Goal: Information Seeking & Learning: Learn about a topic

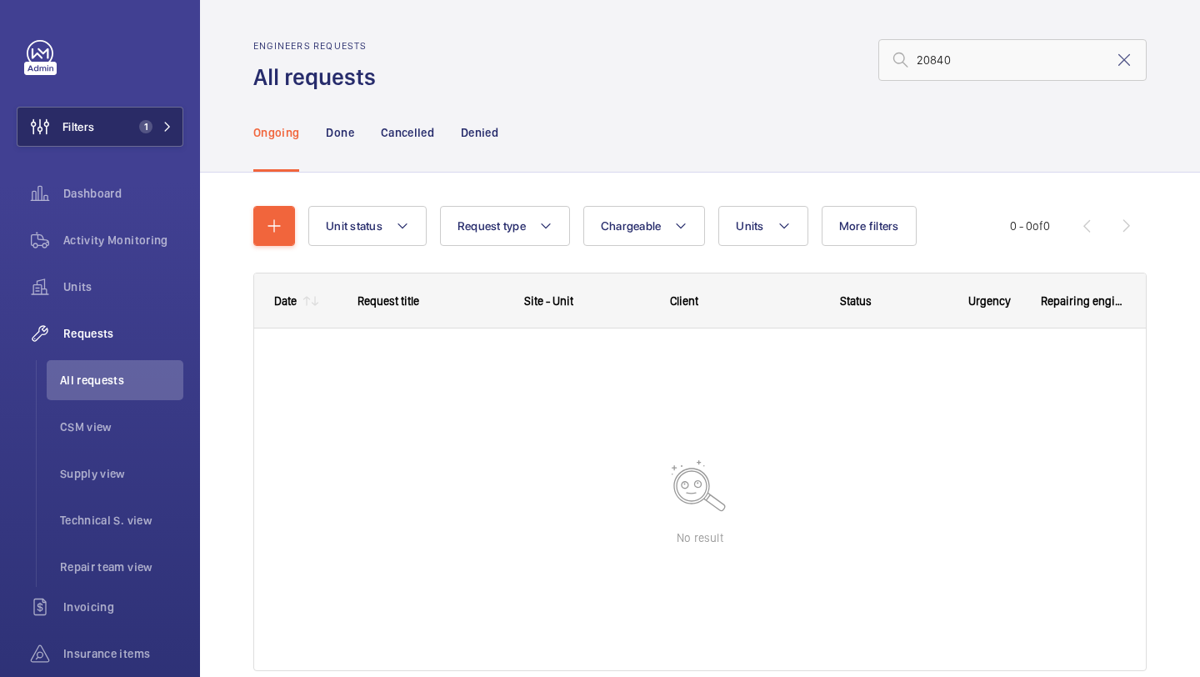
click at [162, 132] on span "1" at bounding box center [152, 126] width 40 height 13
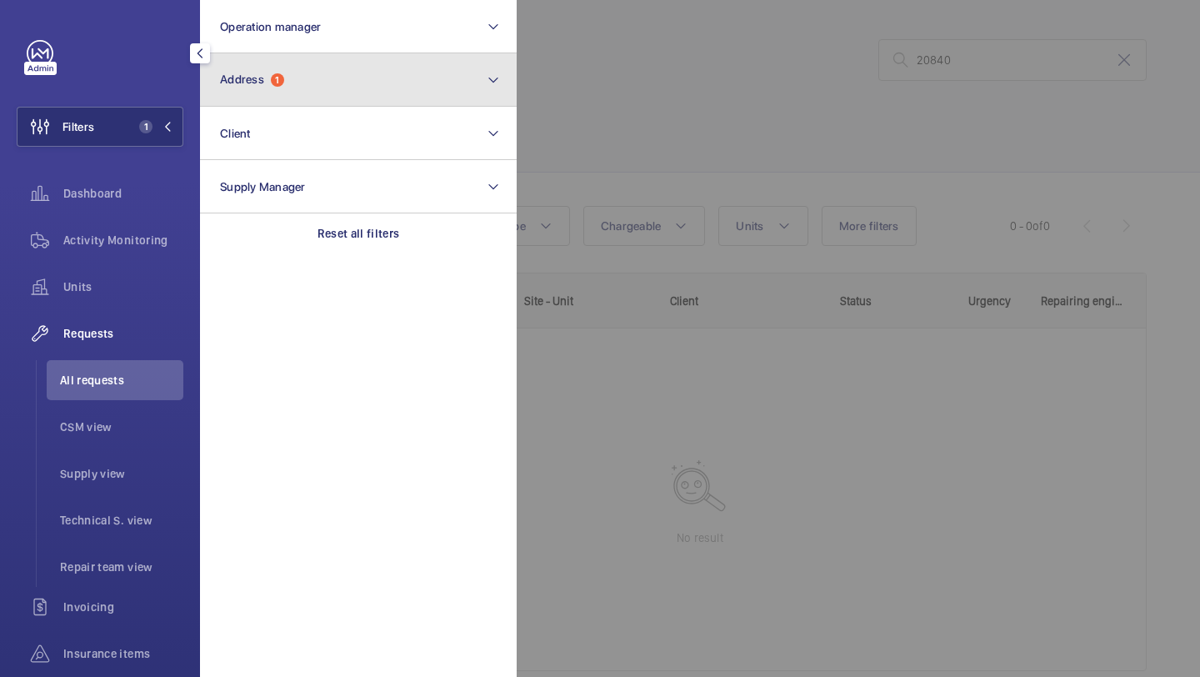
click at [315, 82] on button "Address 1" at bounding box center [358, 79] width 317 height 53
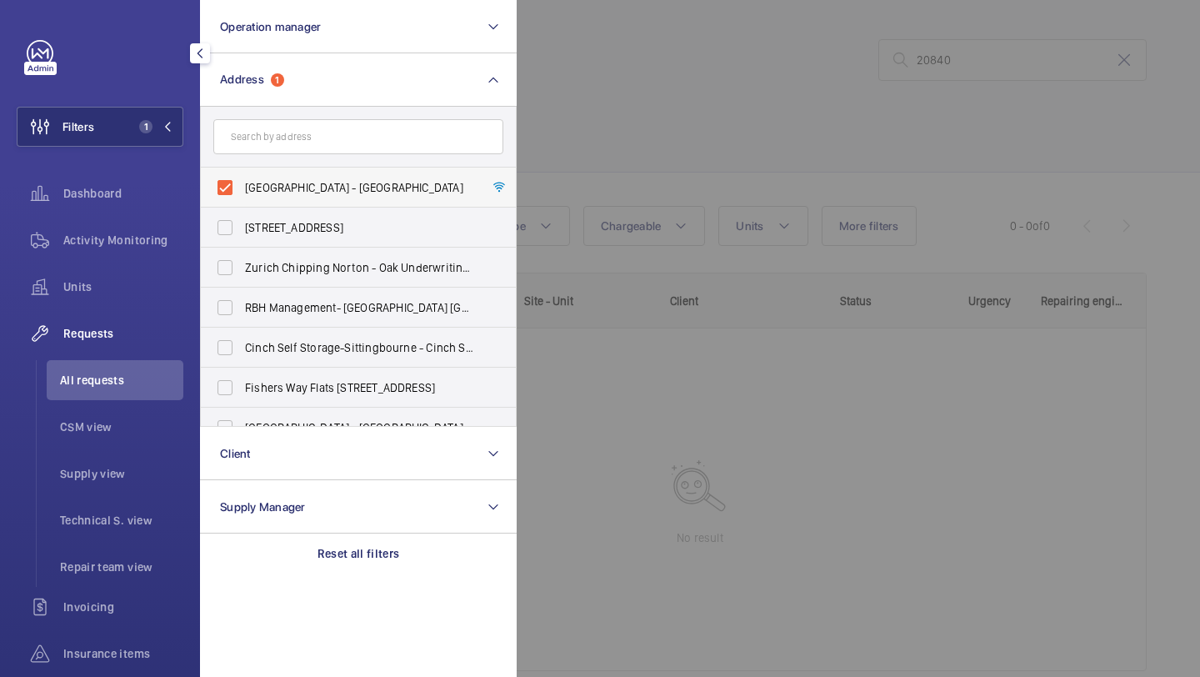
click at [305, 199] on label "[GEOGRAPHIC_DATA] - [GEOGRAPHIC_DATA]" at bounding box center [346, 187] width 290 height 40
click at [242, 199] on input "[GEOGRAPHIC_DATA] - [GEOGRAPHIC_DATA]" at bounding box center [224, 187] width 33 height 33
checkbox input "false"
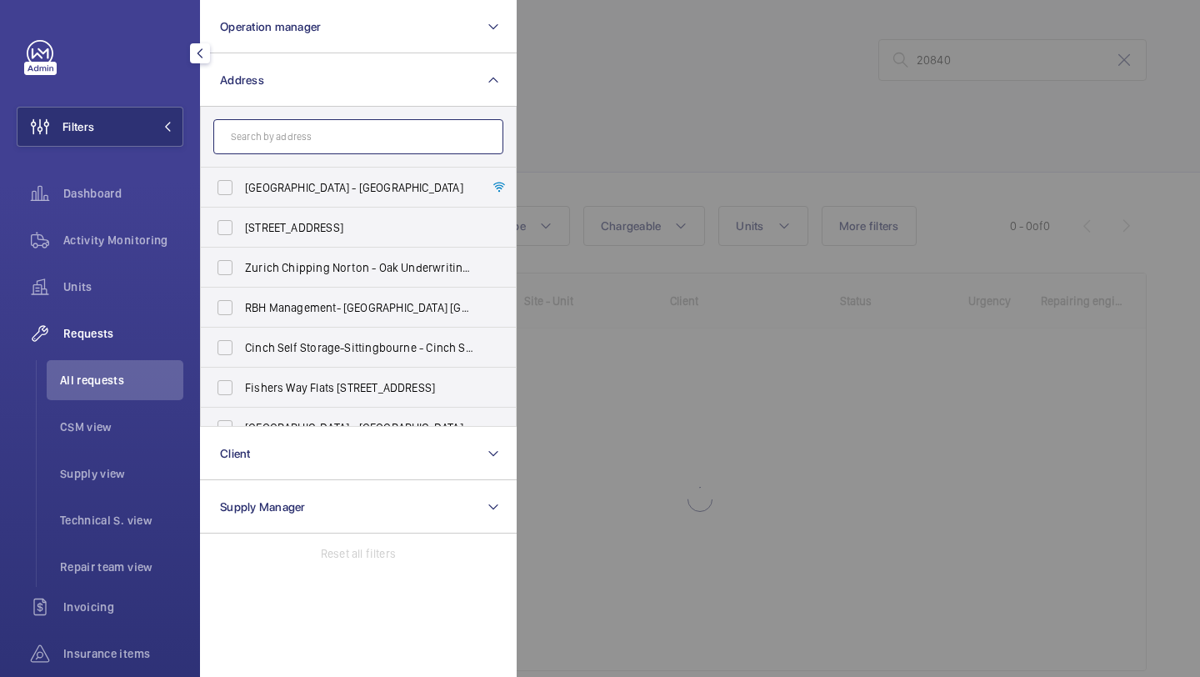
click at [324, 131] on input "text" at bounding box center [358, 136] width 290 height 35
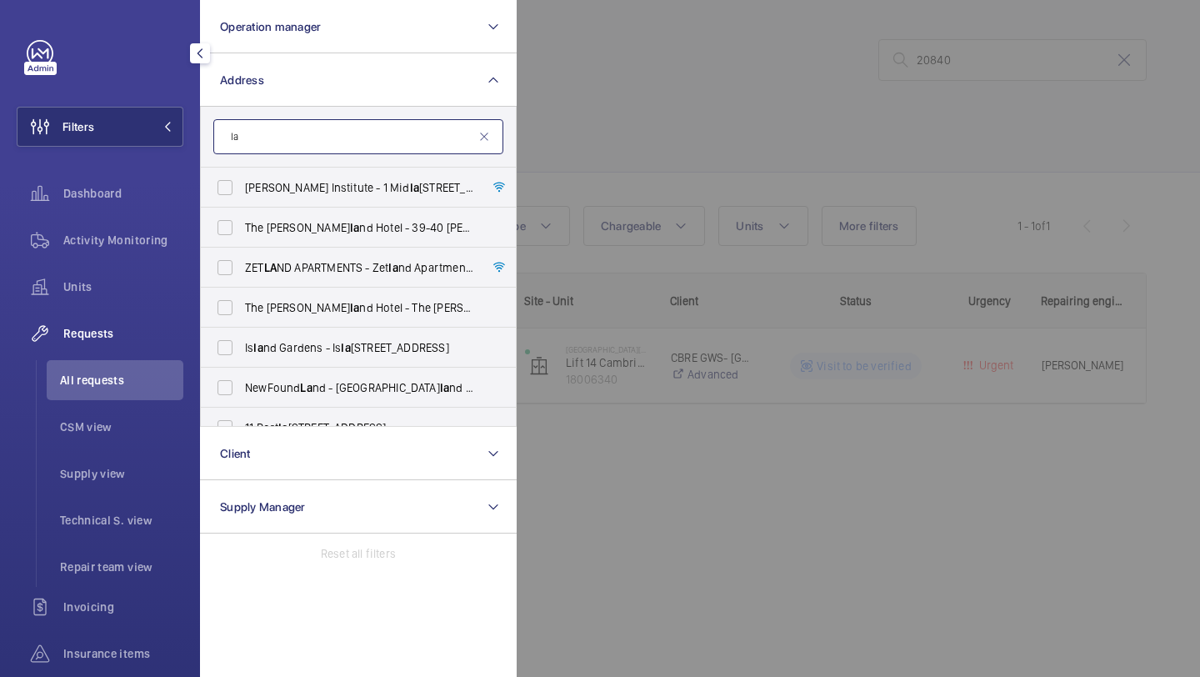
type input "l"
type input "9"
click at [327, 142] on input "65" at bounding box center [358, 136] width 290 height 35
click at [323, 127] on input "65" at bounding box center [358, 136] width 290 height 35
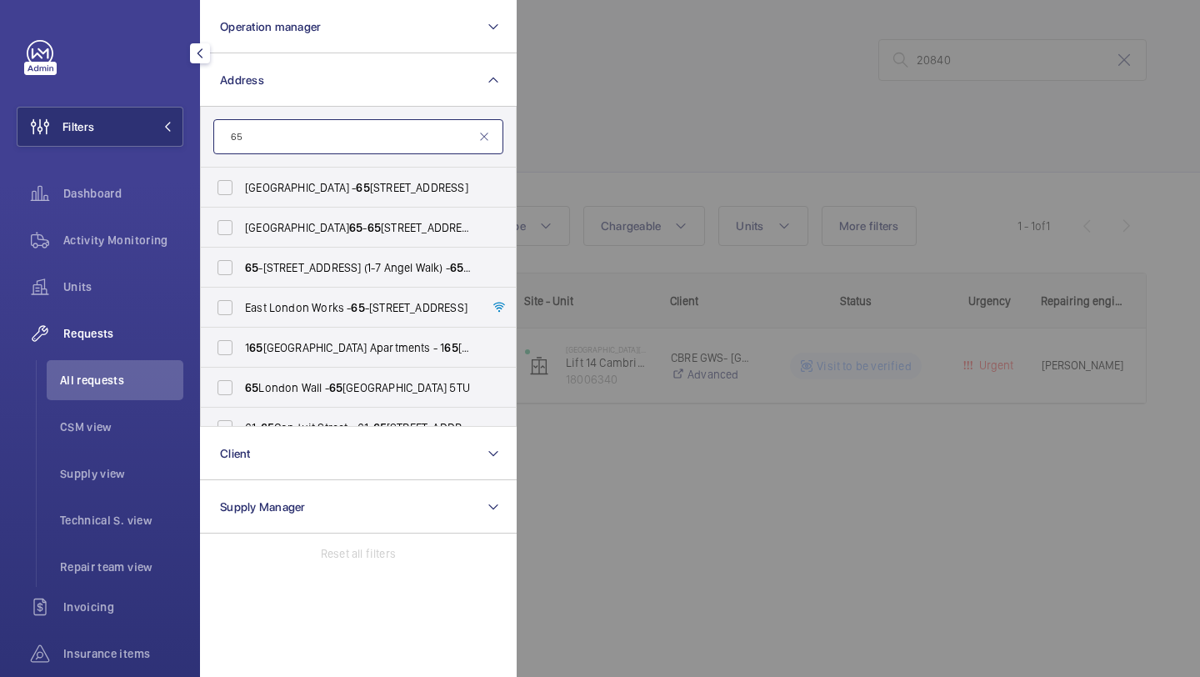
click at [323, 127] on input "65" at bounding box center [358, 136] width 290 height 35
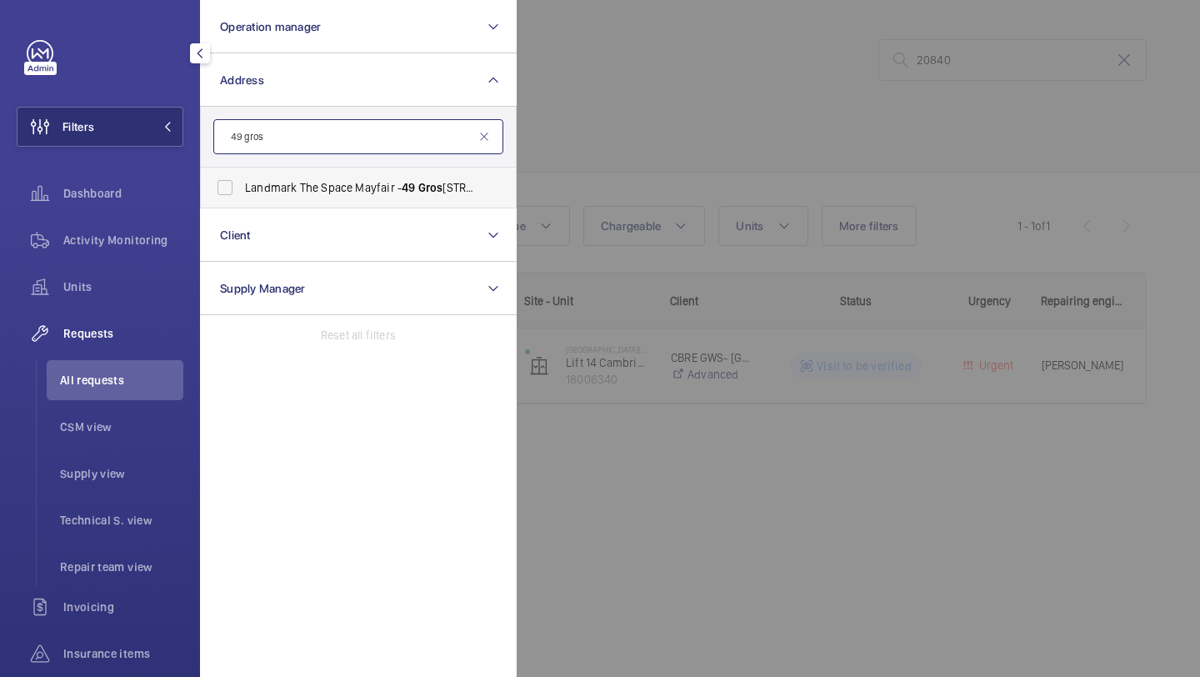
type input "49 gros"
click at [303, 177] on label "Landmark The Space Mayfair - [STREET_ADDRESS]" at bounding box center [346, 187] width 290 height 40
click at [242, 177] on input "Landmark The Space Mayfair - [STREET_ADDRESS]" at bounding box center [224, 187] width 33 height 33
checkbox input "true"
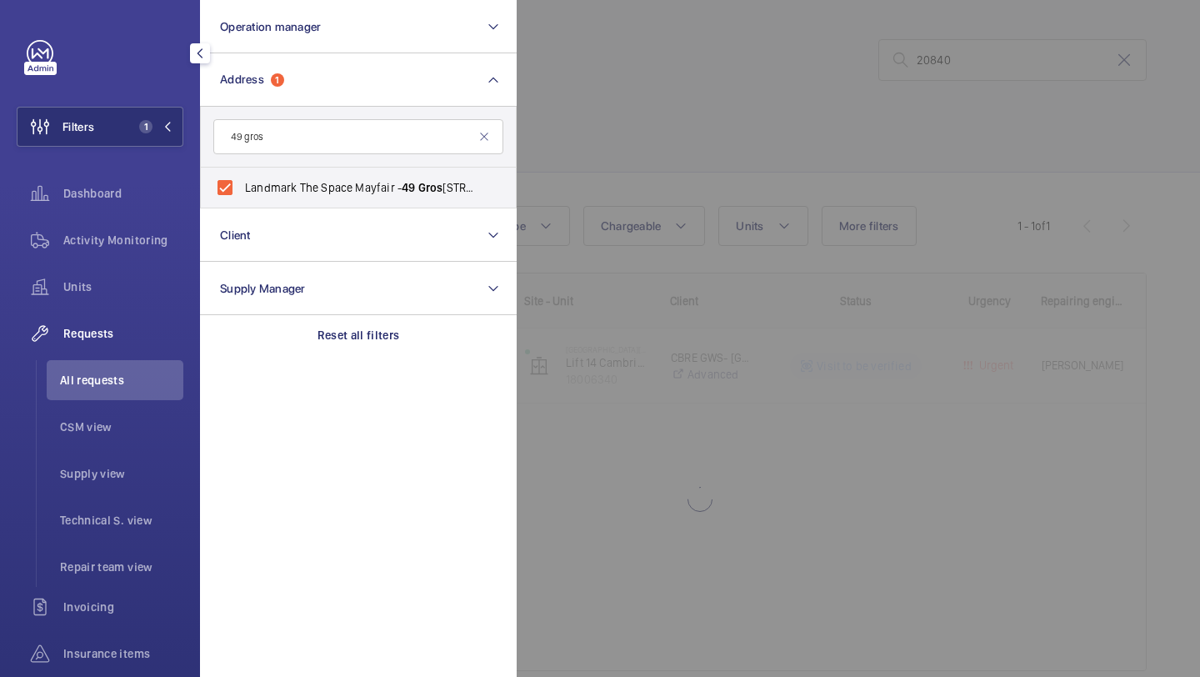
click at [575, 172] on div at bounding box center [1117, 338] width 1200 height 677
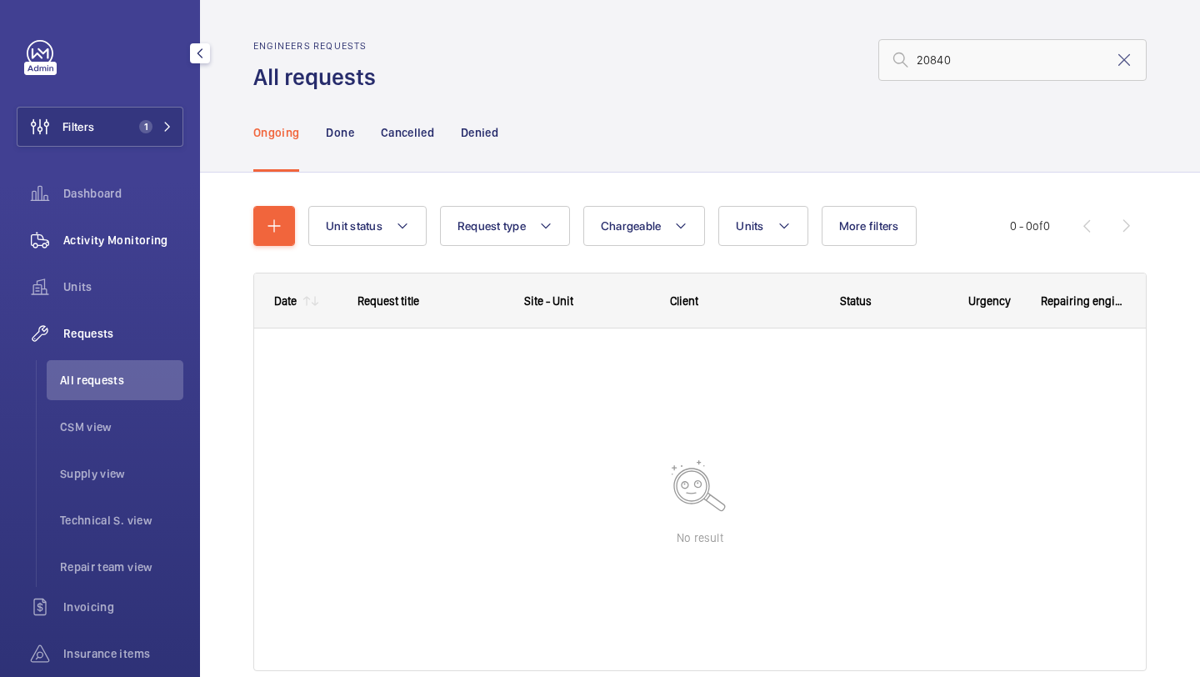
click at [133, 246] on span "Activity Monitoring" at bounding box center [123, 240] width 120 height 17
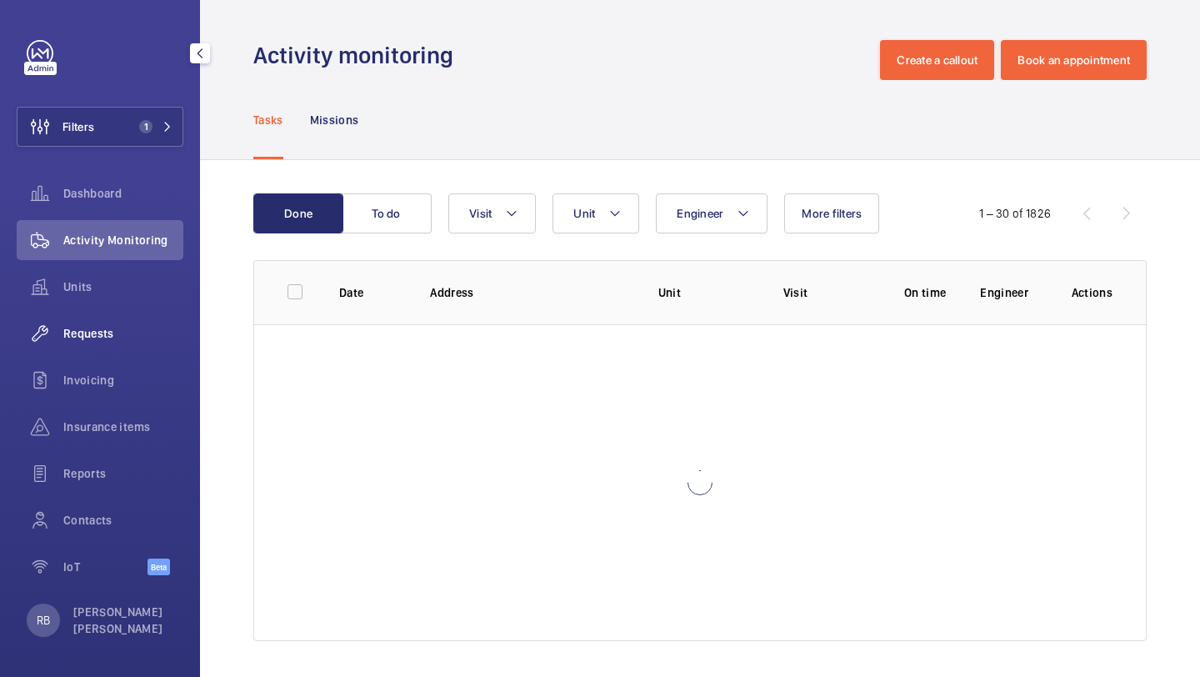
click at [124, 350] on div "Requests" at bounding box center [100, 333] width 167 height 40
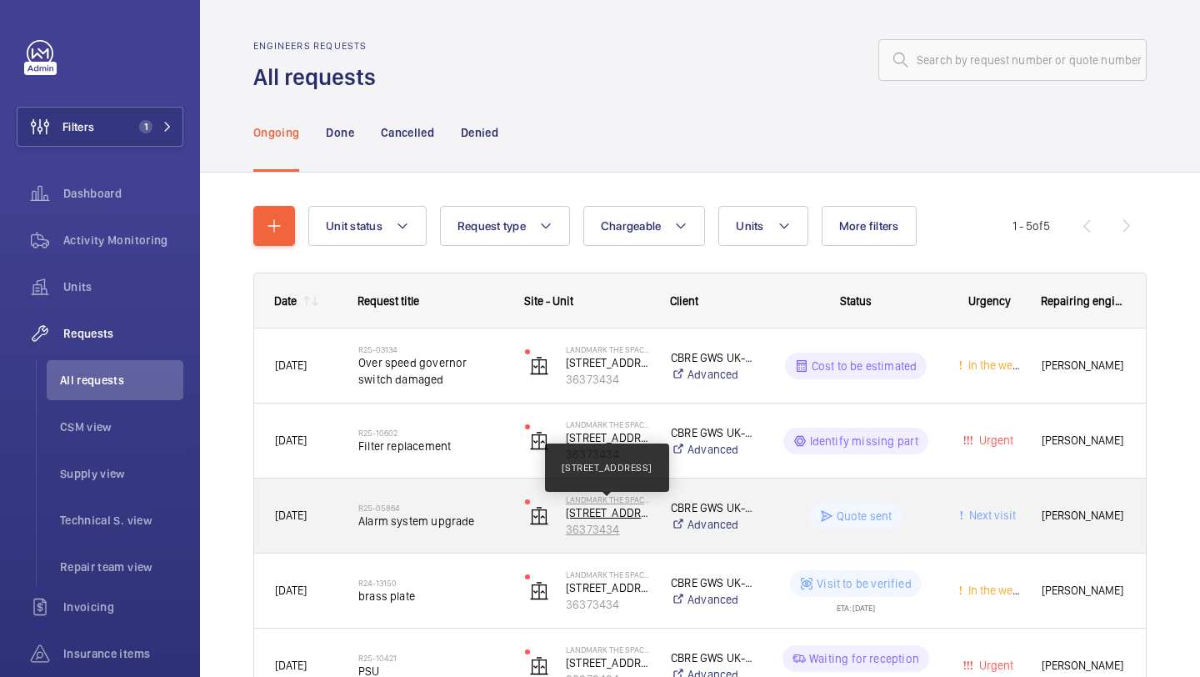
scroll to position [107, 0]
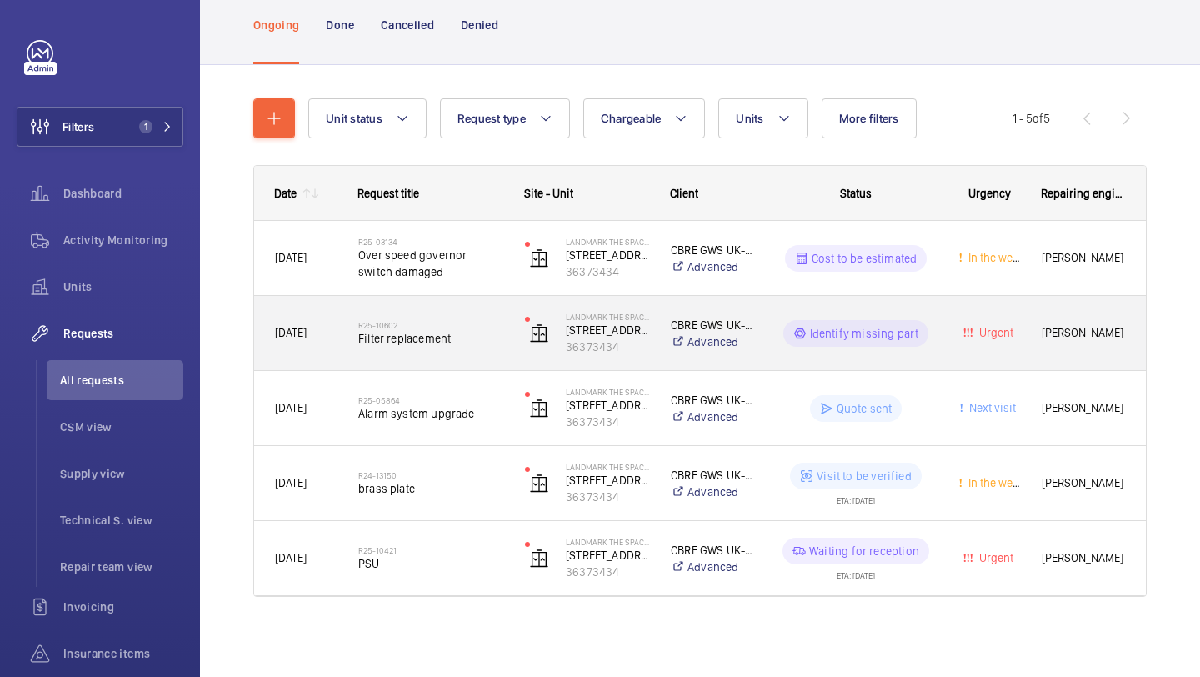
click at [486, 328] on h2 "R25-10602" at bounding box center [430, 325] width 145 height 10
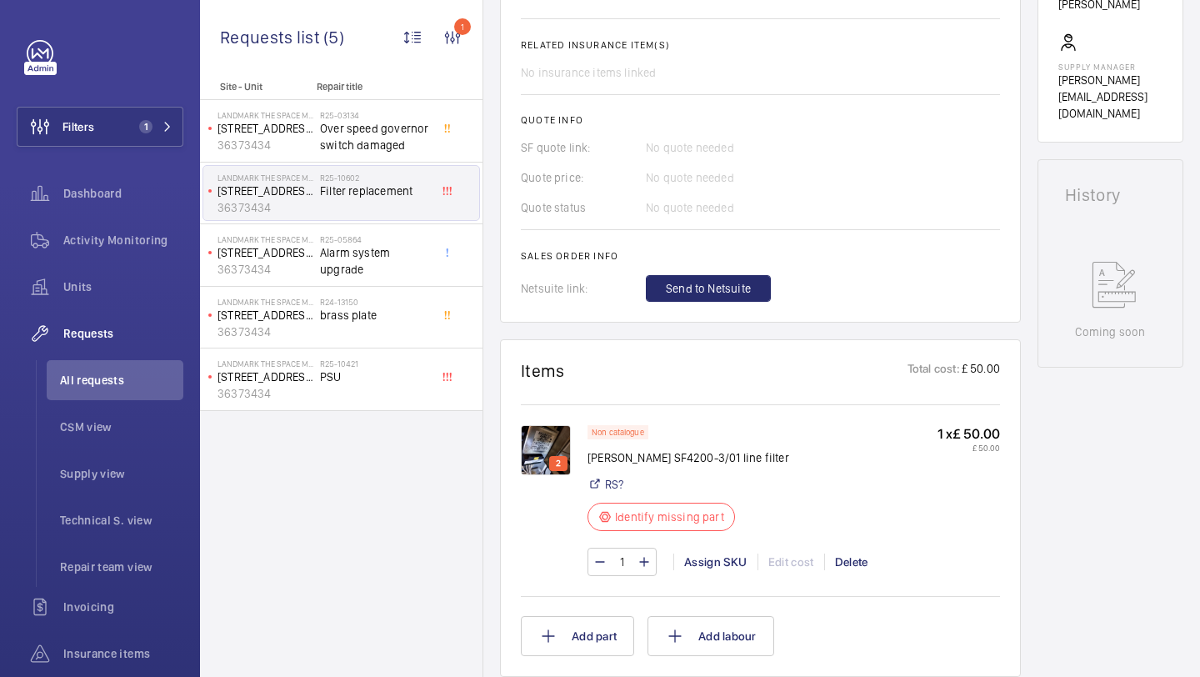
scroll to position [696, 0]
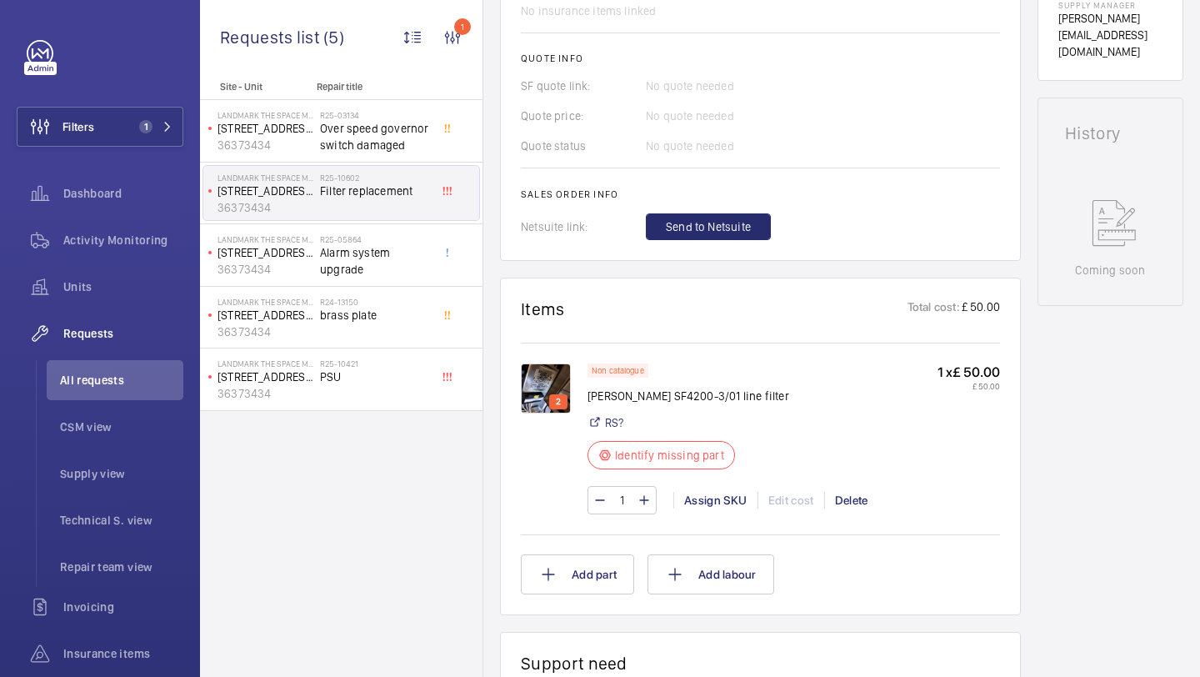
click at [654, 394] on p "[PERSON_NAME] SF4200-3/01 line filter" at bounding box center [688, 395] width 202 height 17
click at [699, 392] on p "[PERSON_NAME] SF4200-3/01 line filter" at bounding box center [688, 395] width 202 height 17
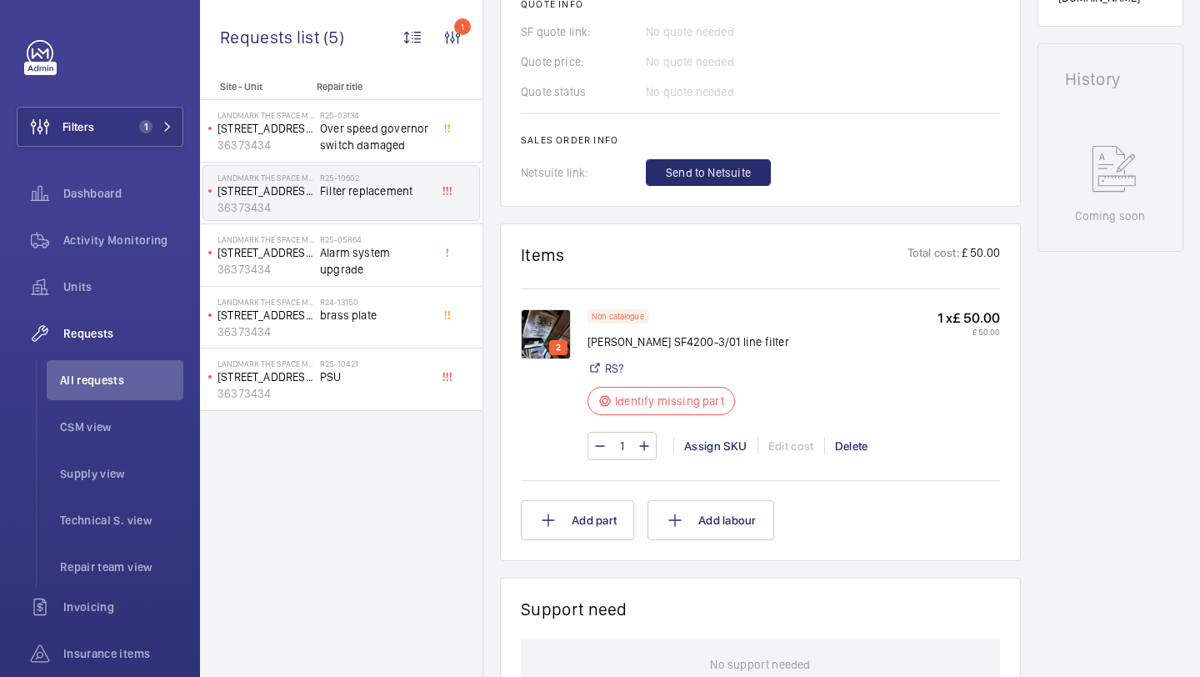
scroll to position [752, 0]
click at [557, 326] on img at bounding box center [546, 332] width 50 height 50
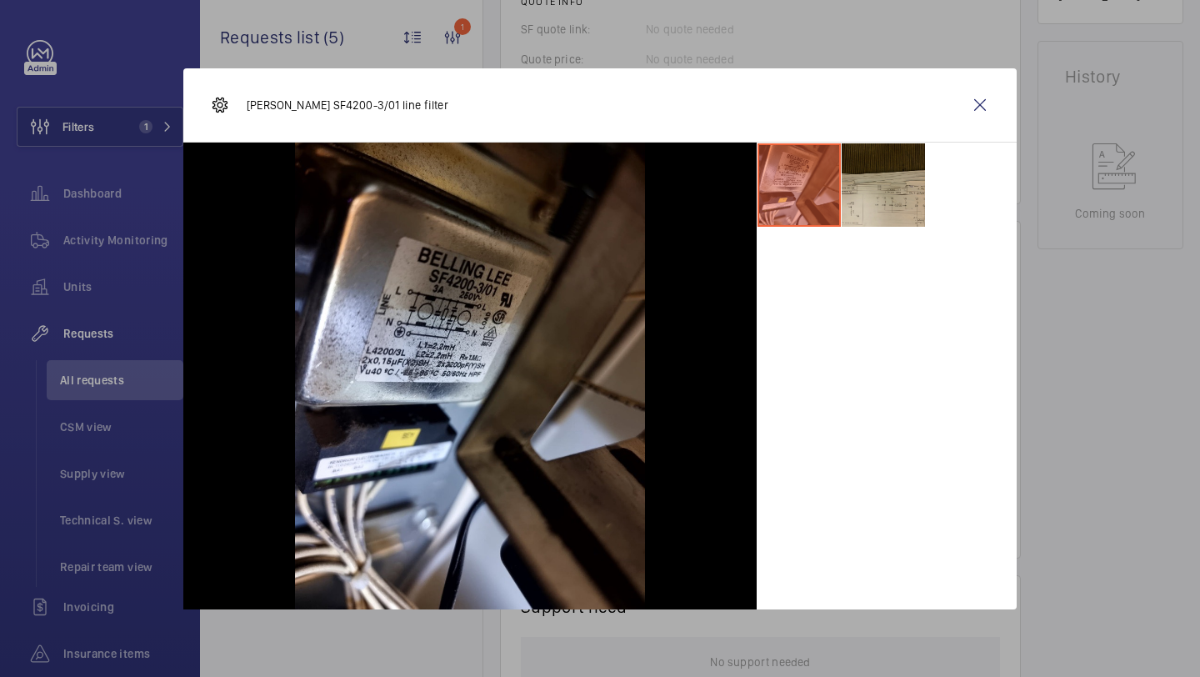
click at [852, 222] on li at bounding box center [883, 184] width 83 height 83
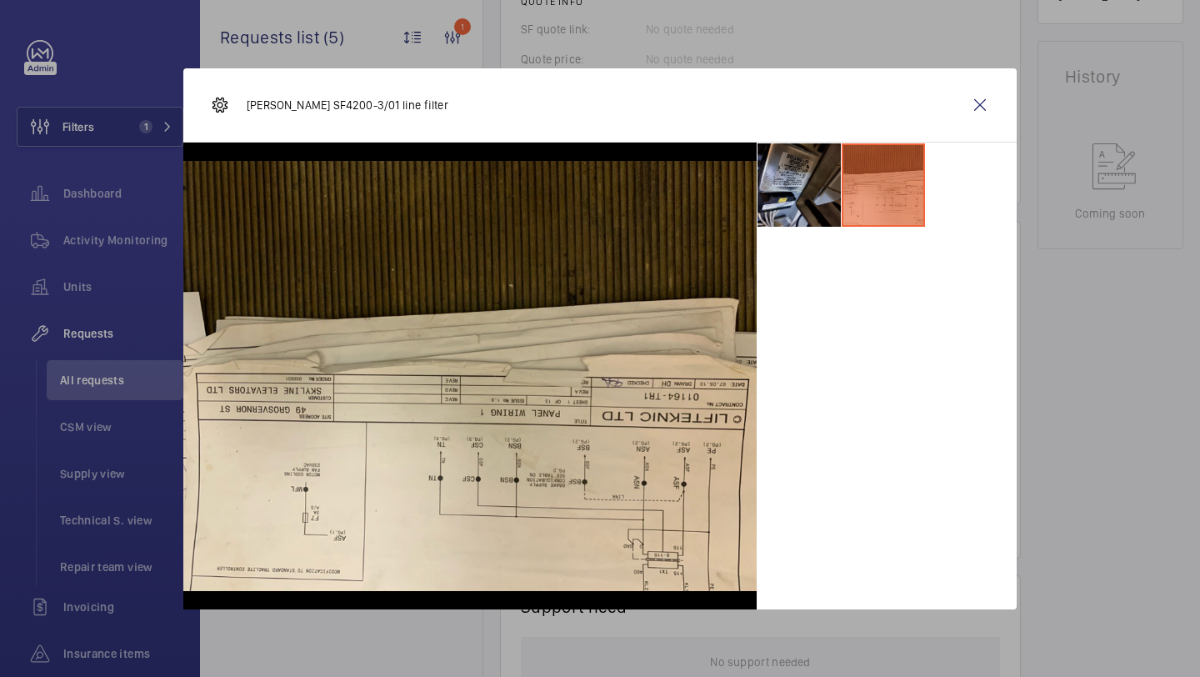
click at [797, 197] on li at bounding box center [798, 184] width 83 height 83
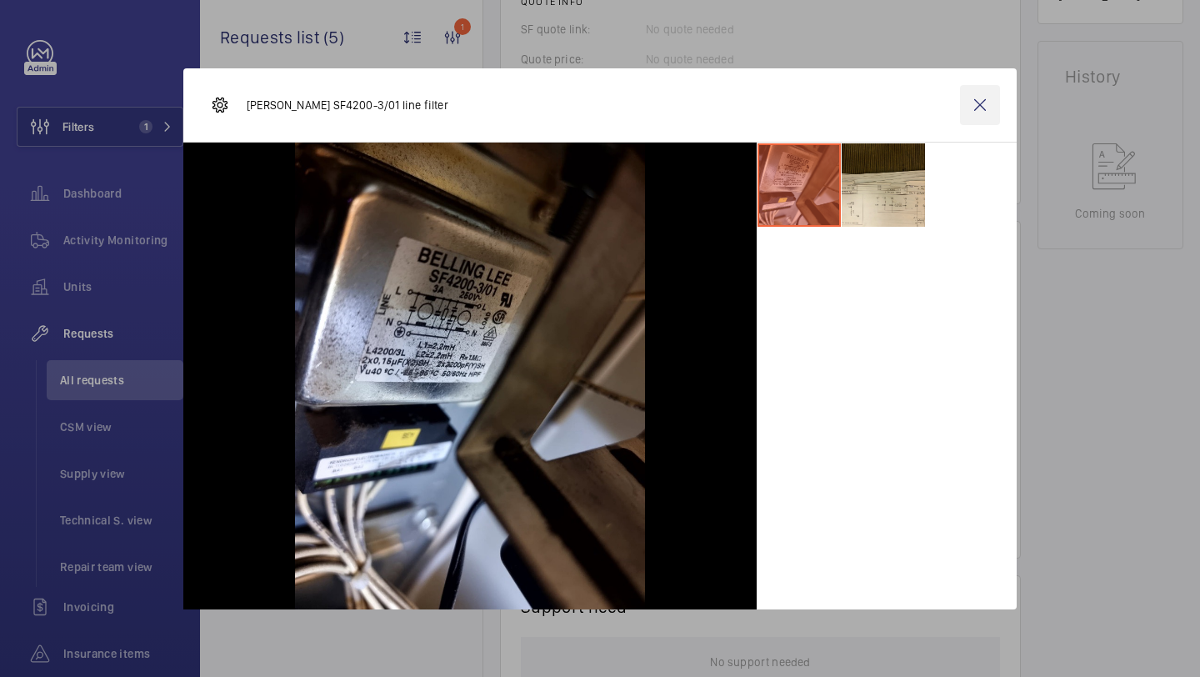
click at [995, 106] on wm-front-icon-button at bounding box center [980, 105] width 40 height 40
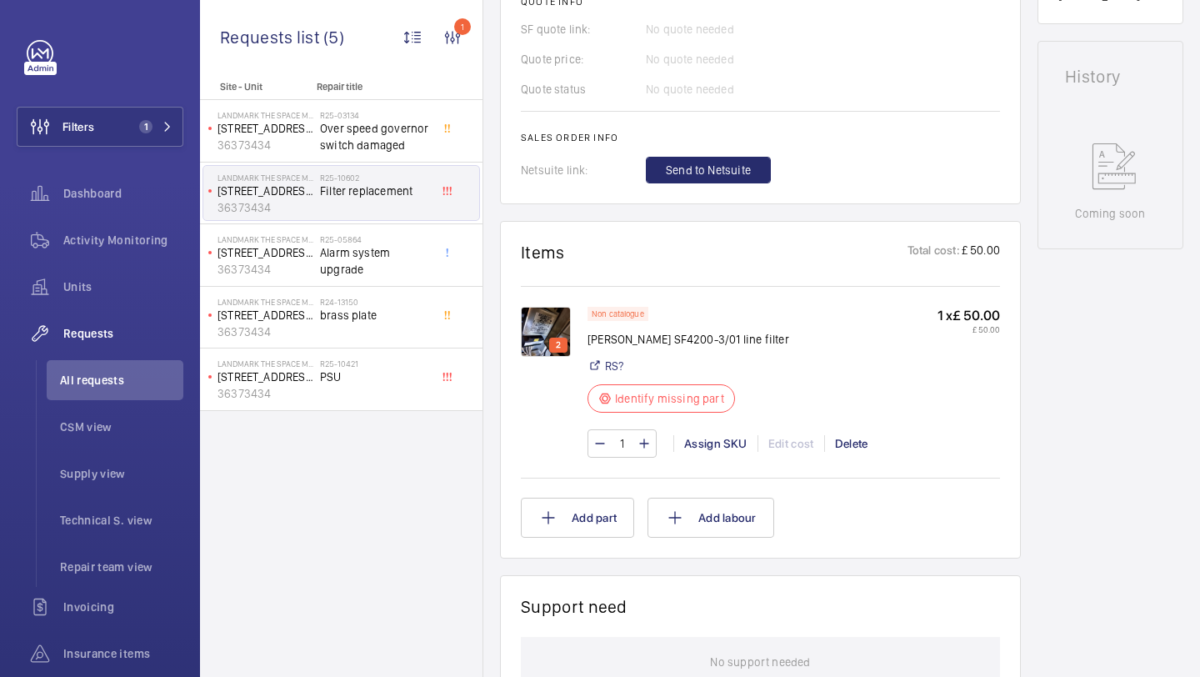
click at [556, 329] on img at bounding box center [546, 332] width 50 height 50
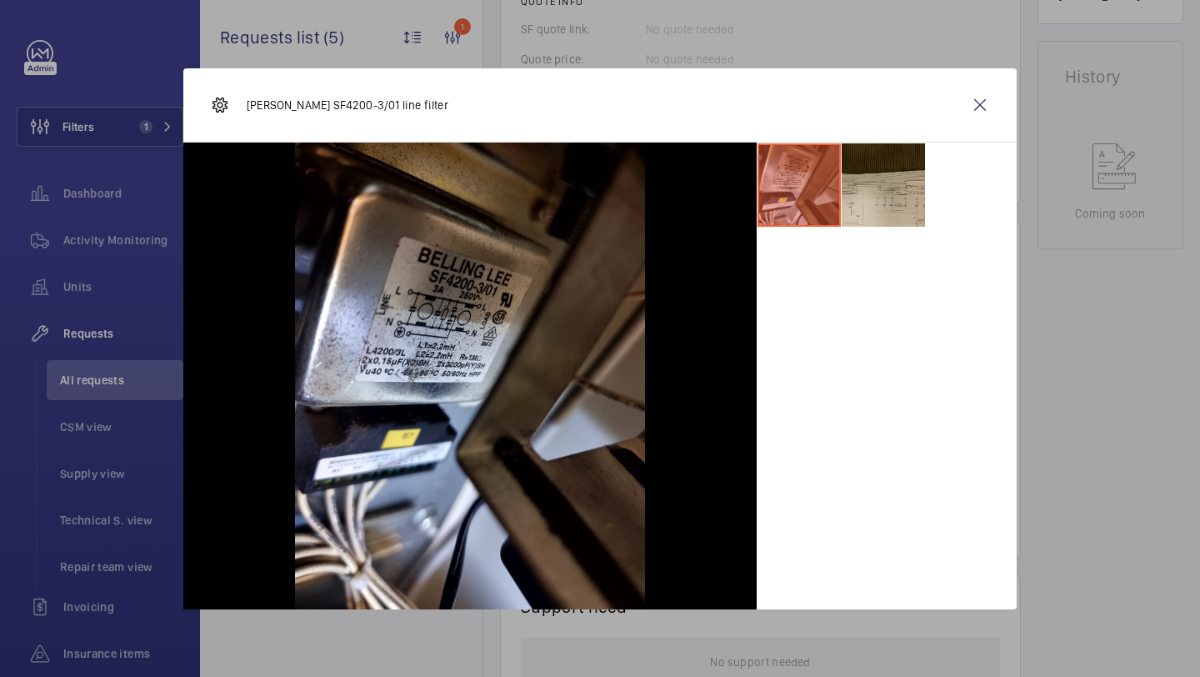
click at [867, 203] on li at bounding box center [883, 184] width 83 height 83
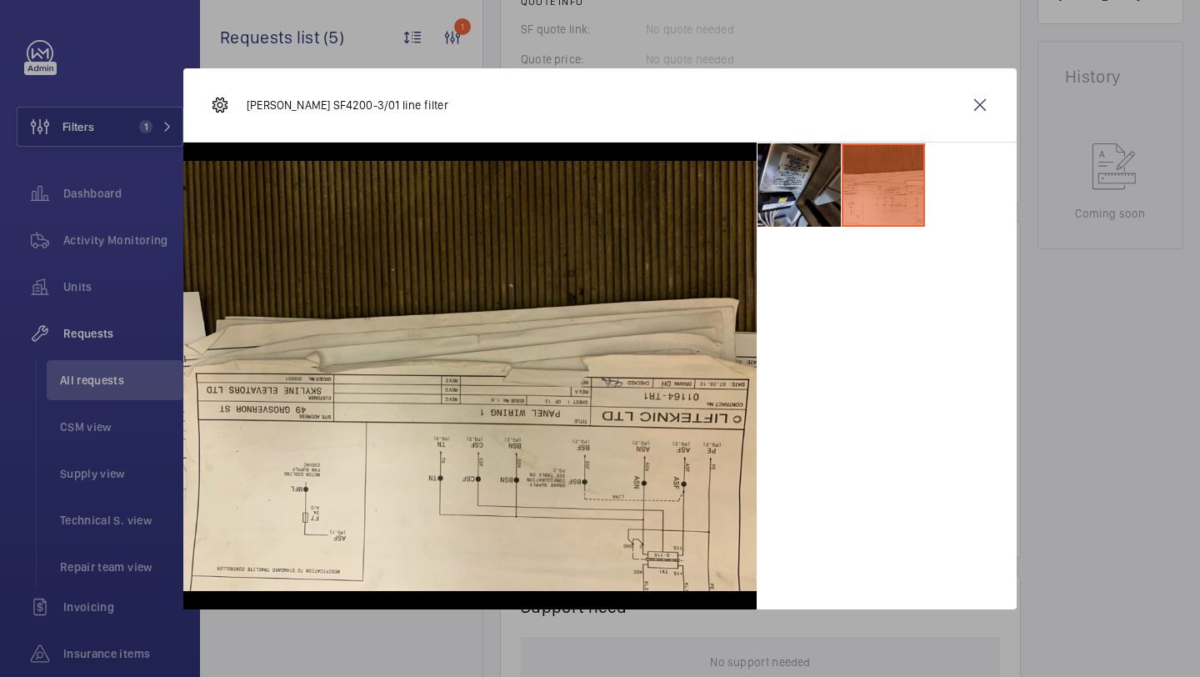
click at [821, 197] on li at bounding box center [798, 184] width 83 height 83
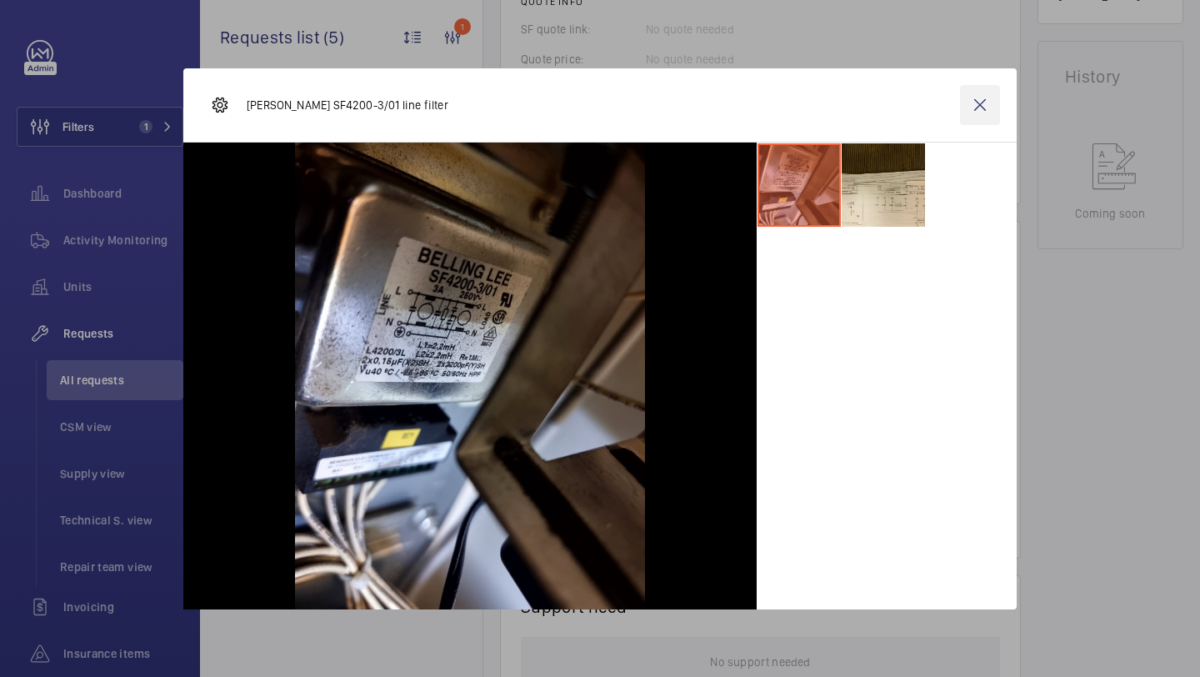
click at [977, 111] on wm-front-icon-button at bounding box center [980, 105] width 40 height 40
